Goal: Task Accomplishment & Management: Use online tool/utility

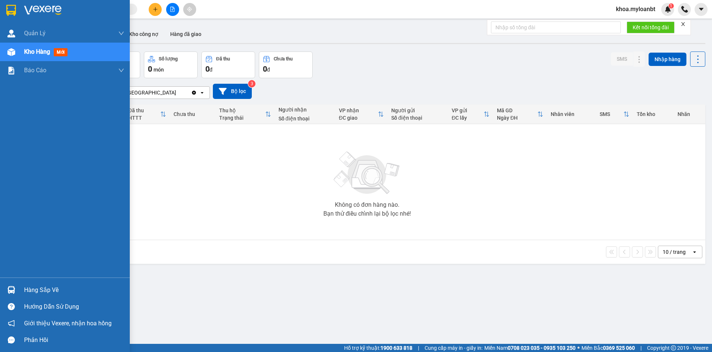
click at [26, 283] on div "Hàng sắp về" at bounding box center [65, 290] width 130 height 17
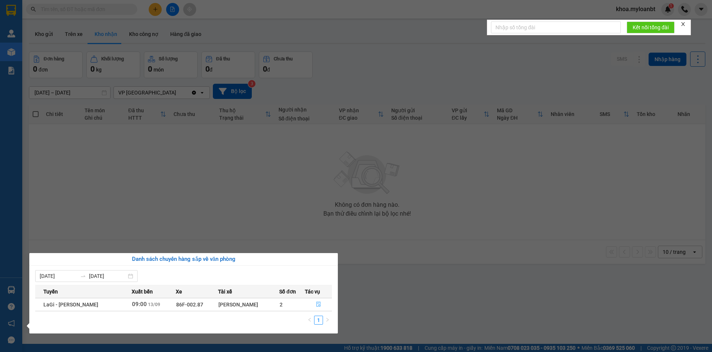
drag, startPoint x: 307, startPoint y: 310, endPoint x: 315, endPoint y: 305, distance: 9.1
click at [307, 310] on button "button" at bounding box center [318, 305] width 26 height 12
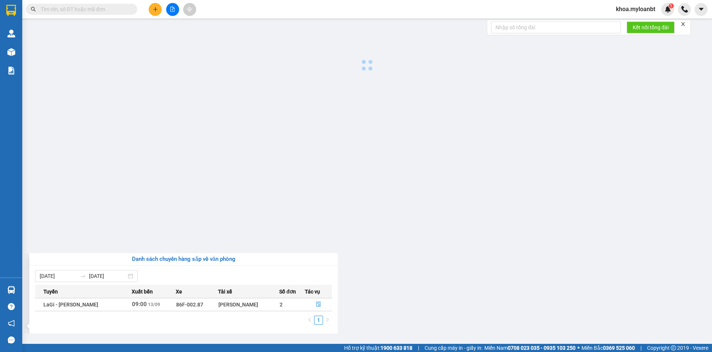
click at [315, 305] on main at bounding box center [356, 172] width 712 height 344
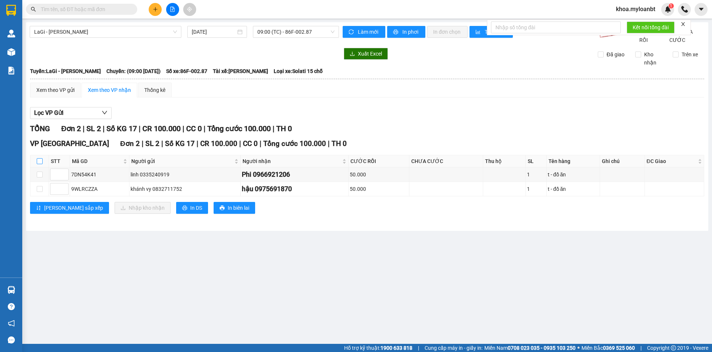
click at [37, 164] on input "checkbox" at bounding box center [40, 161] width 6 height 6
checkbox input "true"
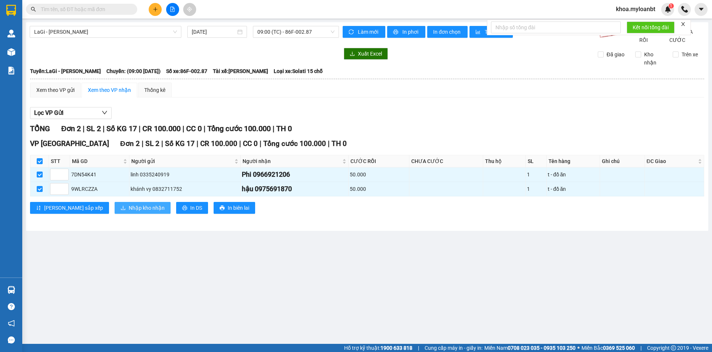
click at [115, 213] on button "Nhập kho nhận" at bounding box center [143, 208] width 56 height 12
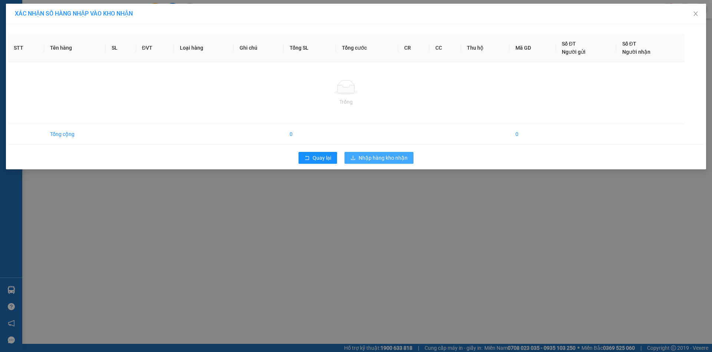
click at [371, 159] on span "Nhập hàng kho nhận" at bounding box center [383, 158] width 49 height 8
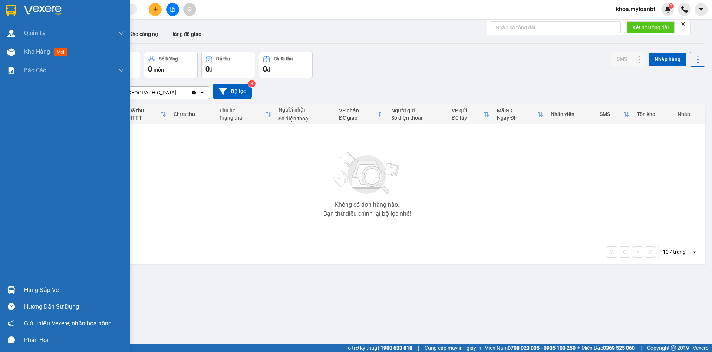
click at [16, 289] on div at bounding box center [11, 290] width 13 height 13
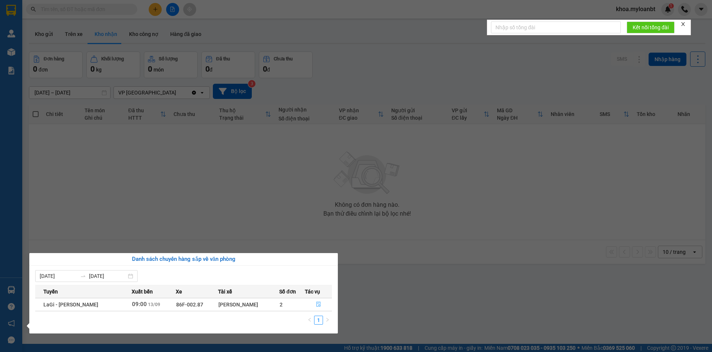
click at [310, 309] on button "button" at bounding box center [318, 305] width 26 height 12
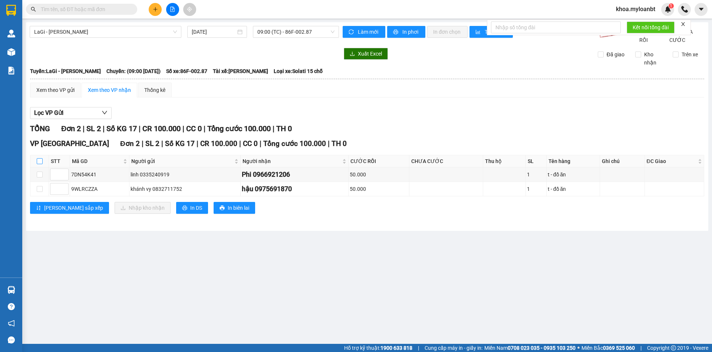
click at [42, 164] on input "checkbox" at bounding box center [40, 161] width 6 height 6
checkbox input "true"
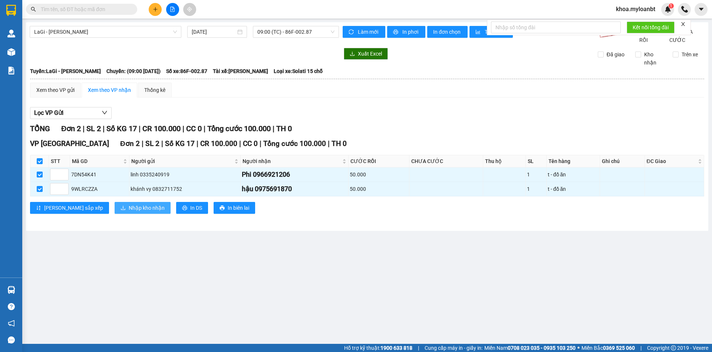
click at [115, 212] on button "Nhập kho nhận" at bounding box center [143, 208] width 56 height 12
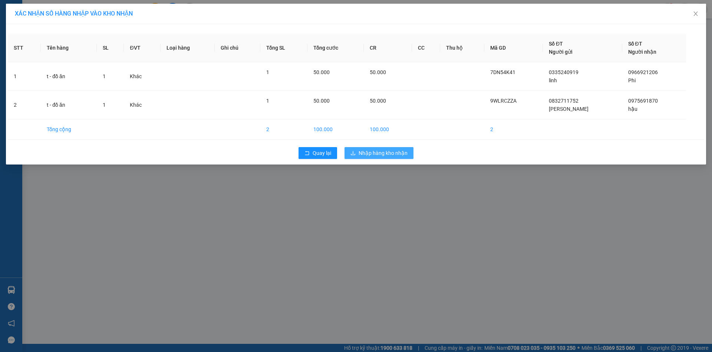
click at [363, 150] on span "Nhập hàng kho nhận" at bounding box center [383, 153] width 49 height 8
